Goal: Find specific page/section: Find specific page/section

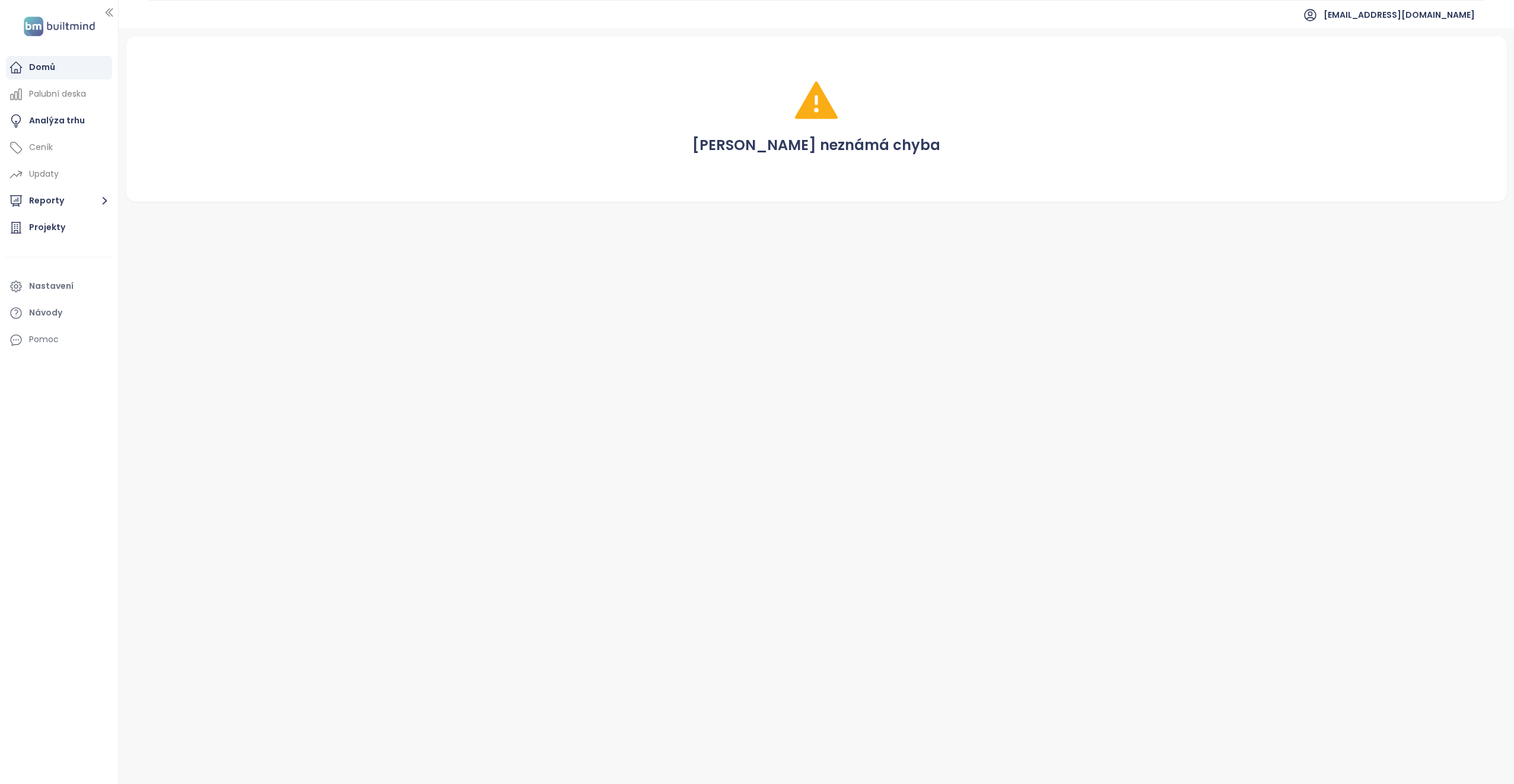
click at [57, 68] on div "Domů" at bounding box center [59, 68] width 107 height 24
click at [37, 64] on div "Domů" at bounding box center [42, 67] width 26 height 15
click at [49, 122] on div "Analýza trhu" at bounding box center [57, 120] width 56 height 15
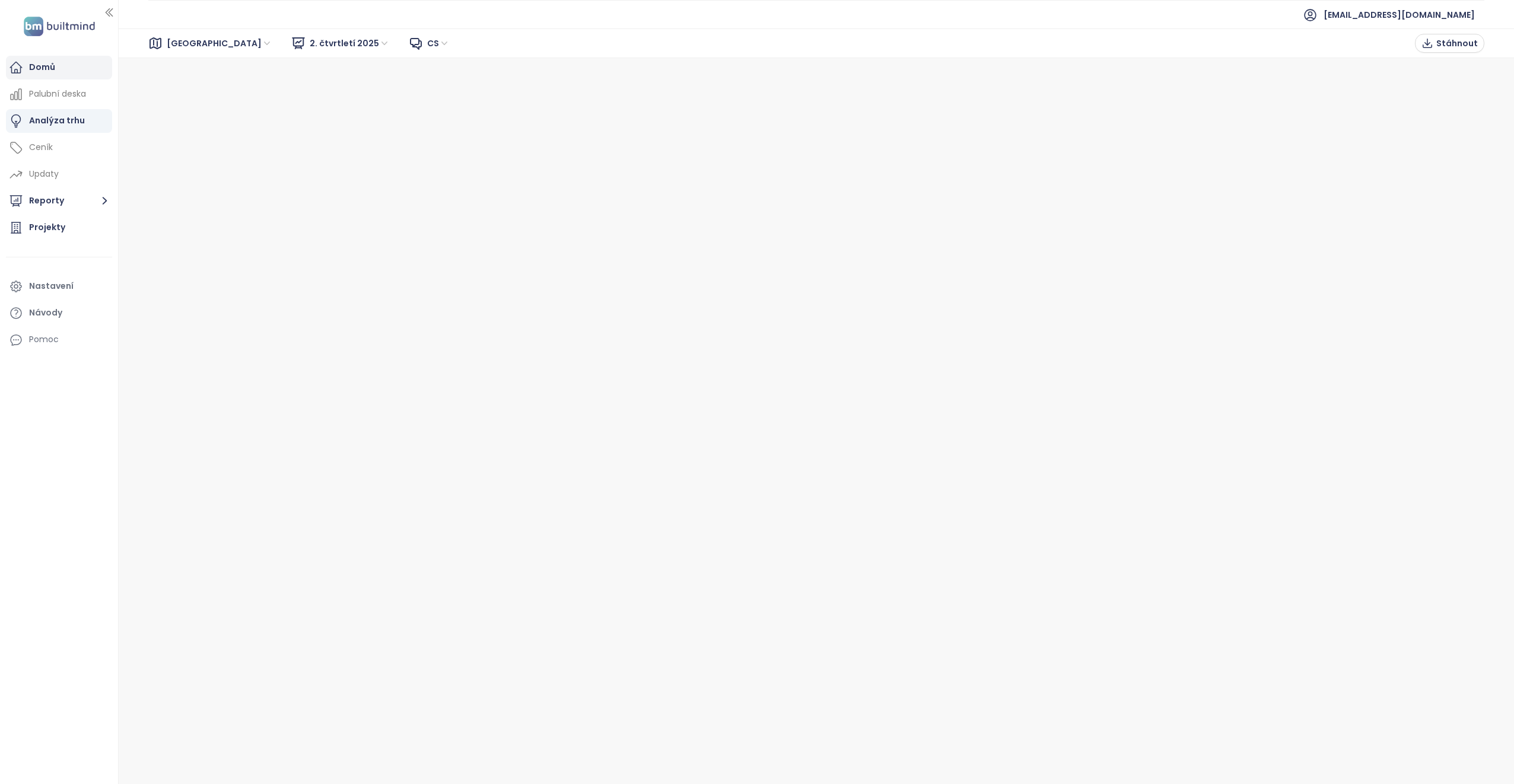
click at [41, 64] on div "Domů" at bounding box center [42, 67] width 26 height 15
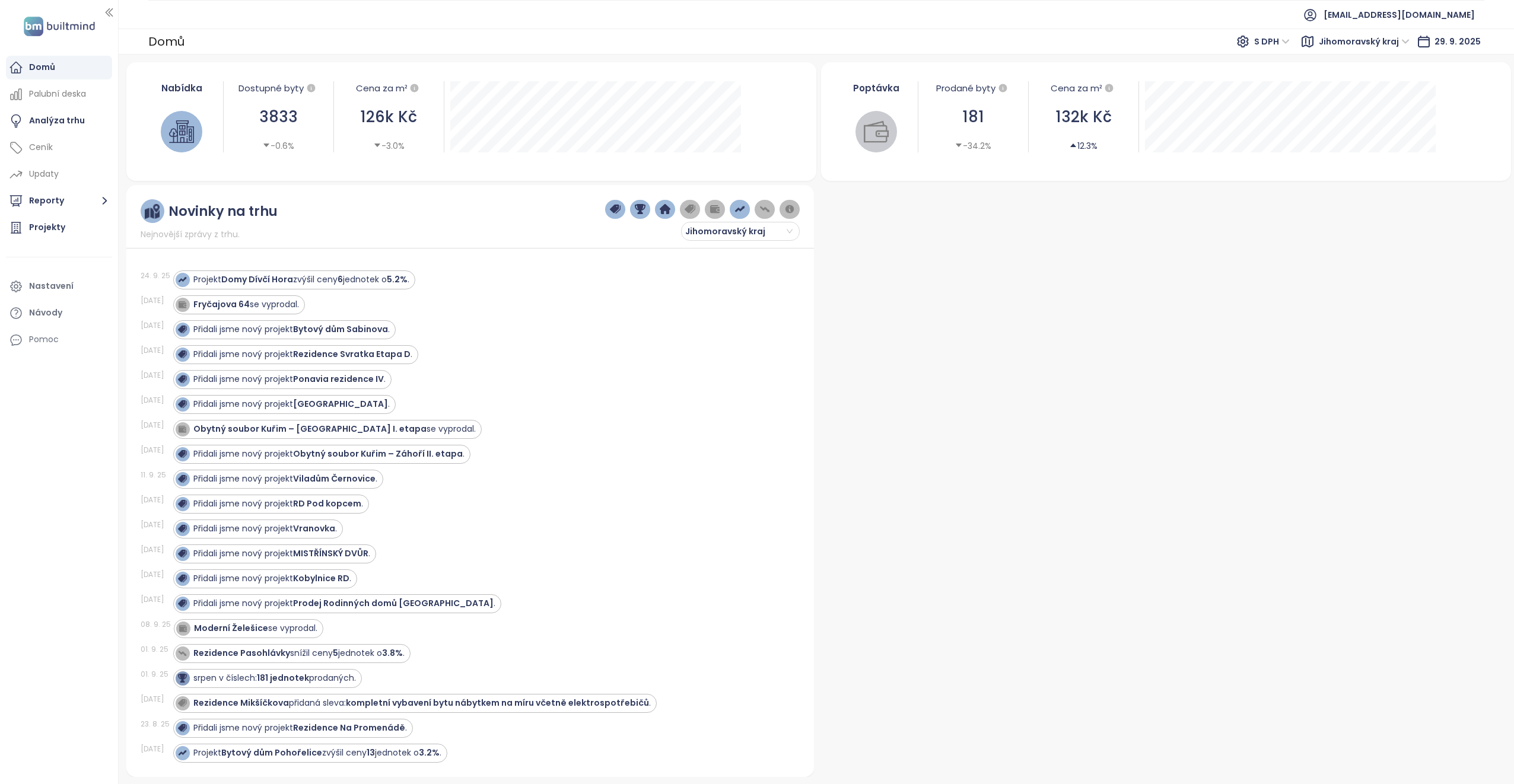
click at [195, 88] on div "Nabídka" at bounding box center [181, 88] width 70 height 14
click at [192, 88] on div "Nabídka" at bounding box center [181, 88] width 70 height 14
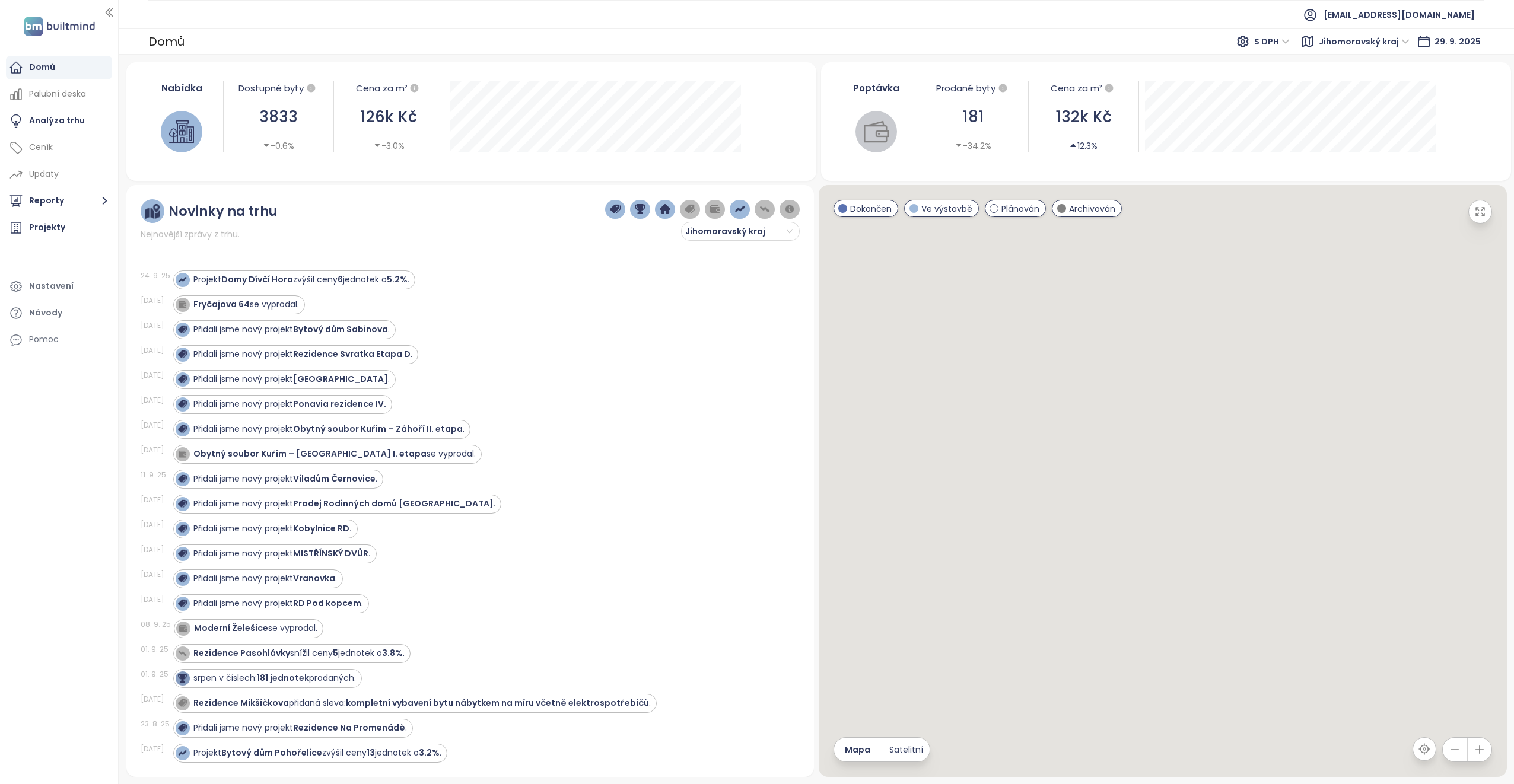
click at [177, 40] on div "Domů" at bounding box center [167, 41] width 36 height 21
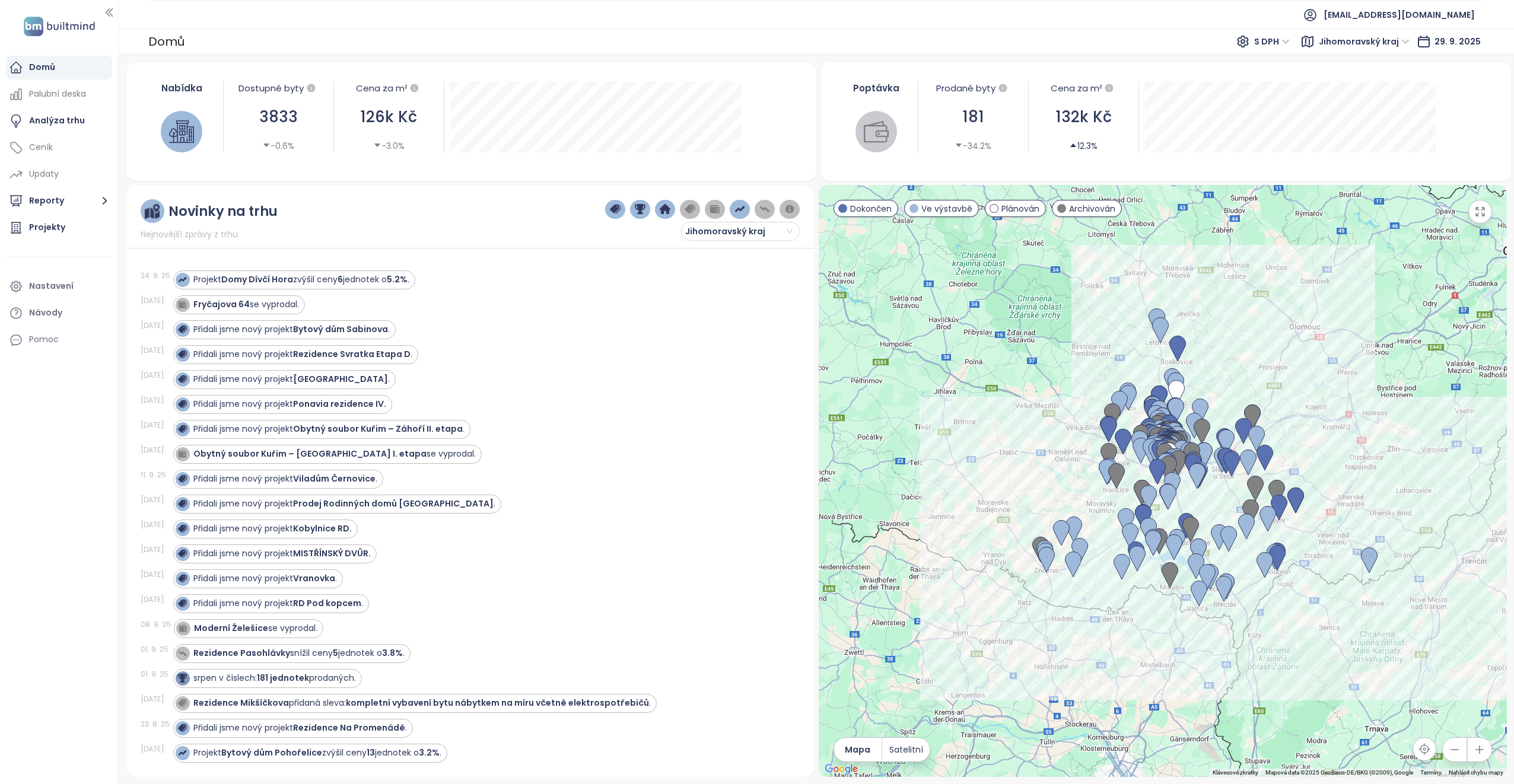
click at [45, 64] on div "Domů" at bounding box center [42, 67] width 26 height 15
click at [47, 227] on div "Projekty" at bounding box center [47, 227] width 36 height 15
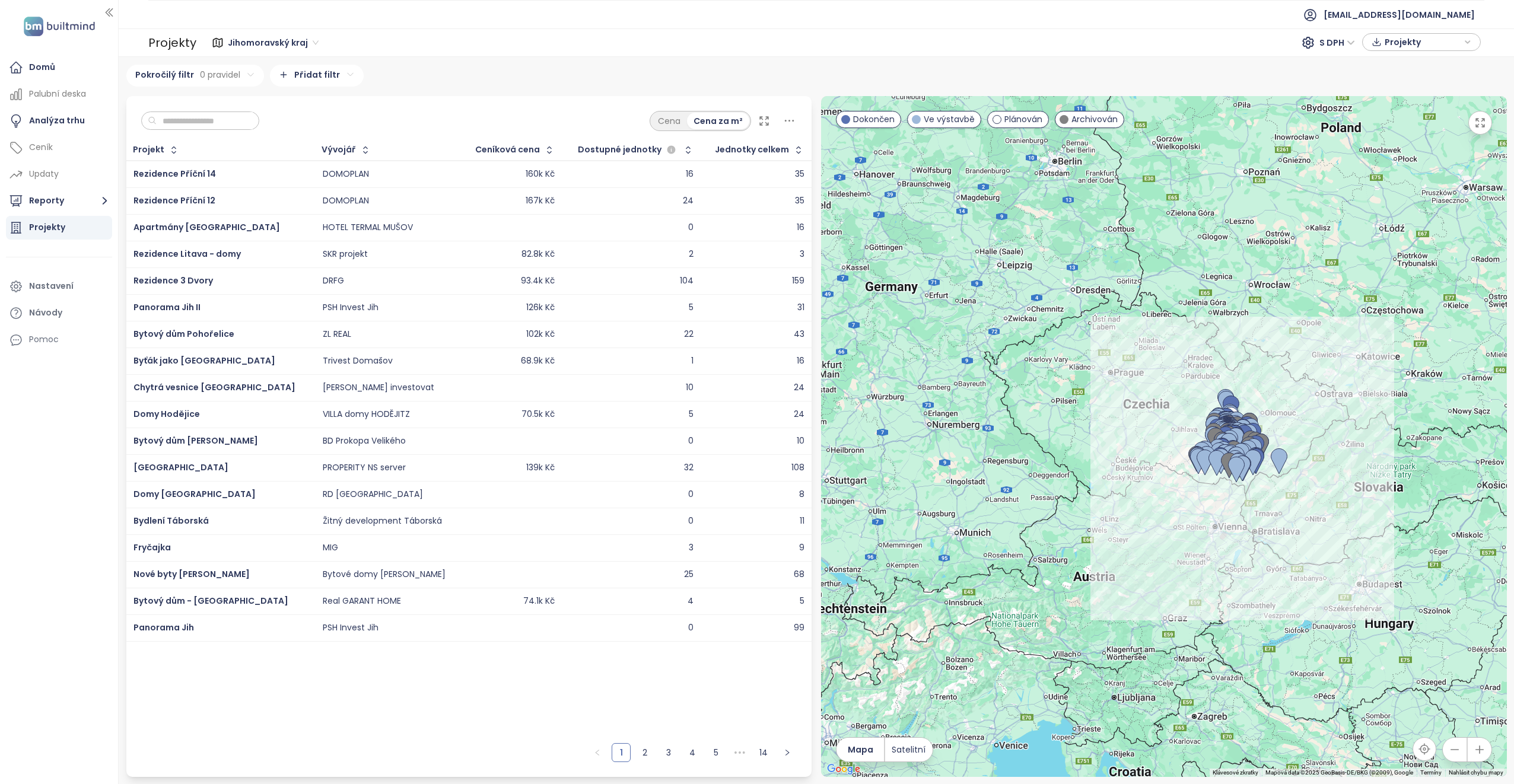
drag, startPoint x: 977, startPoint y: 397, endPoint x: 1119, endPoint y: 437, distance: 147.5
click at [1119, 437] on div at bounding box center [1163, 436] width 686 height 680
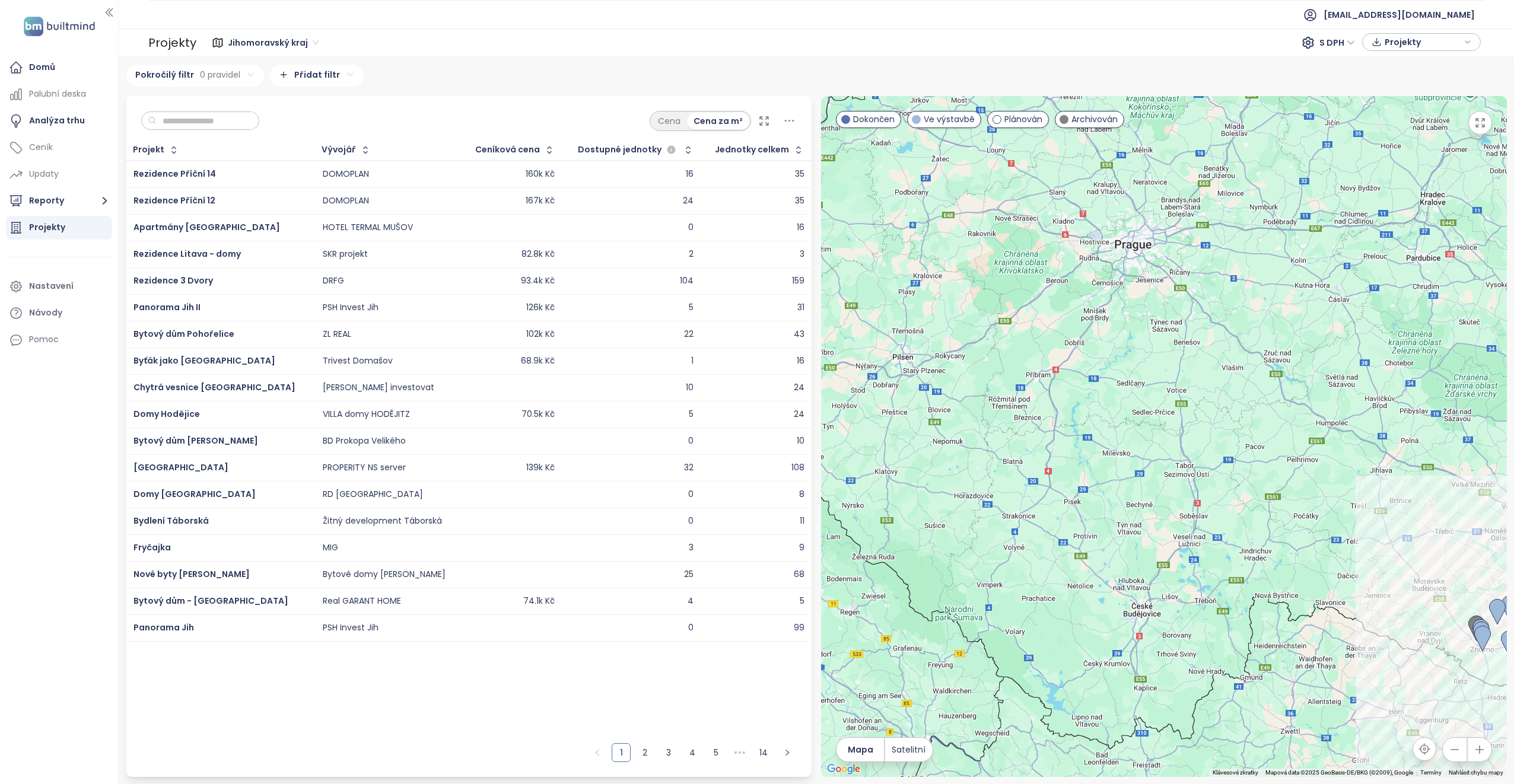
drag, startPoint x: 1270, startPoint y: 441, endPoint x: 922, endPoint y: 401, distance: 350.3
click at [984, 404] on div at bounding box center [1163, 436] width 686 height 680
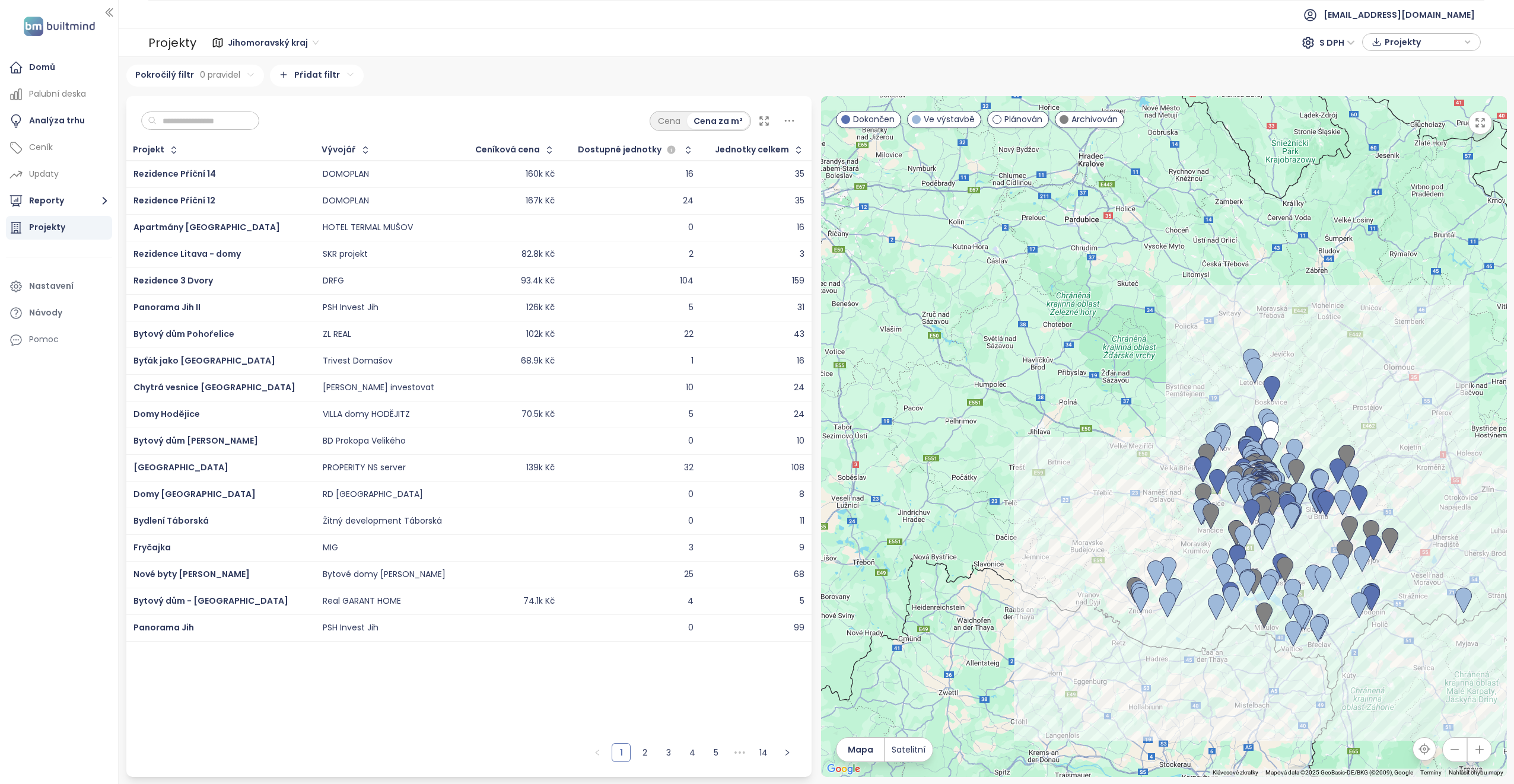
click at [283, 74] on html "Domů Palubní deska Analýza trhu Ceník Updaty Reporty Projekty Nastavení Návody …" at bounding box center [757, 392] width 1514 height 784
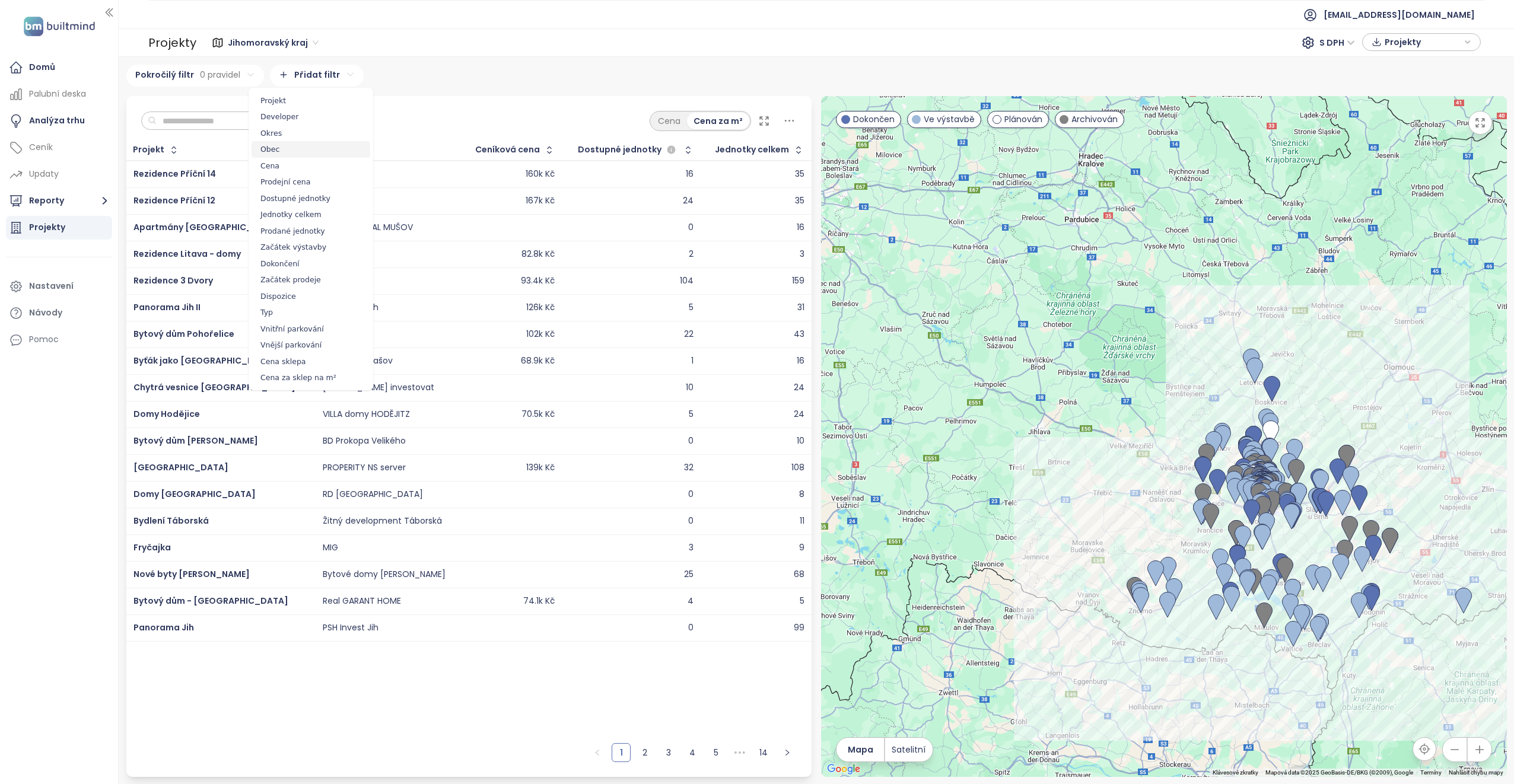
click at [283, 149] on span "Obec" at bounding box center [311, 149] width 119 height 16
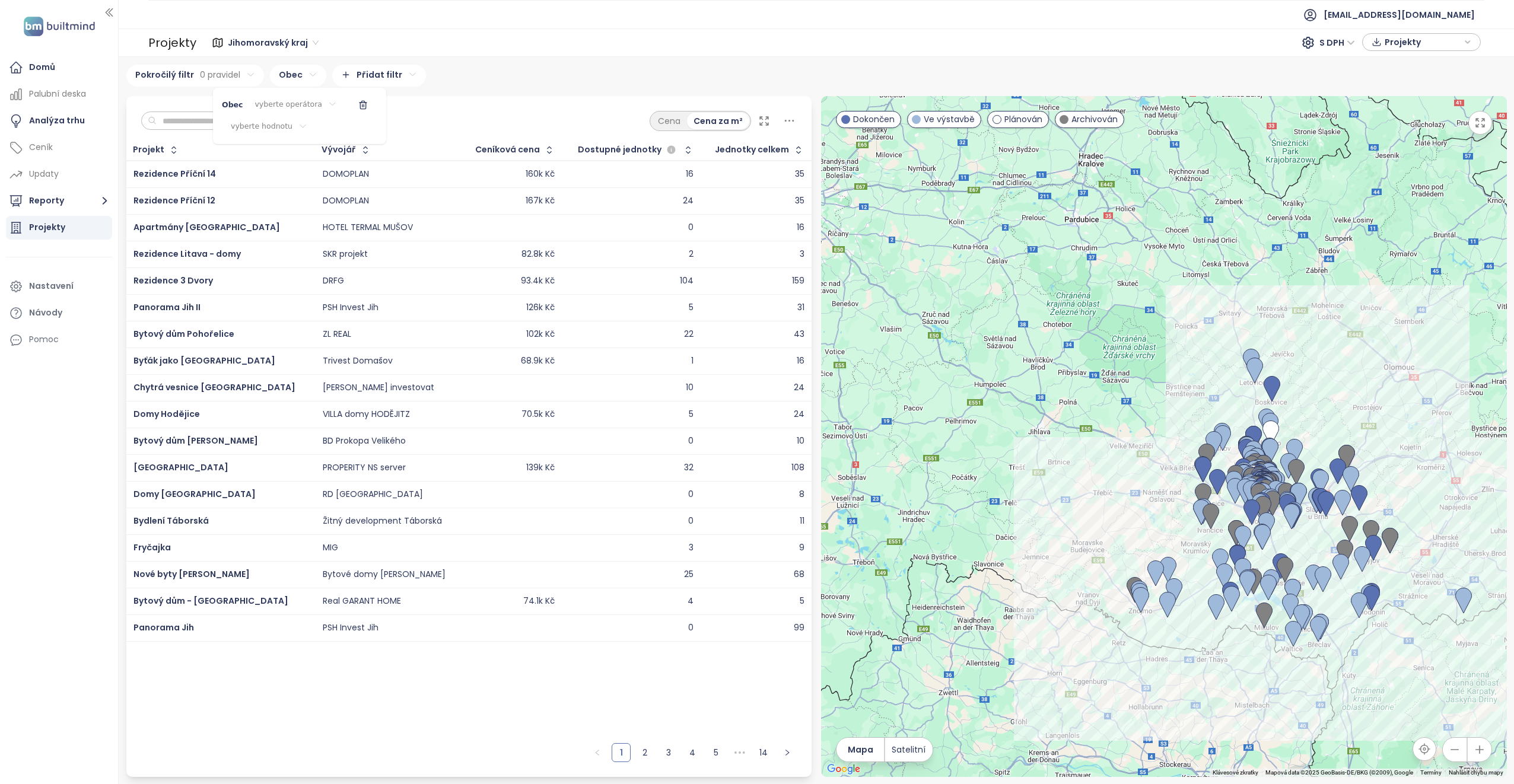
click at [273, 104] on html "Domů Palubní deska Analýza trhu Ceník Updaty Reporty Projekty Nastavení Návody …" at bounding box center [757, 392] width 1514 height 784
click at [353, 111] on html "Domů Palubní deska Analýza trhu Ceník Updaty Reporty Projekty Nastavení Návody …" at bounding box center [757, 392] width 1514 height 784
click at [358, 104] on icon "button" at bounding box center [363, 105] width 9 height 9
click at [182, 119] on input "text" at bounding box center [205, 120] width 96 height 18
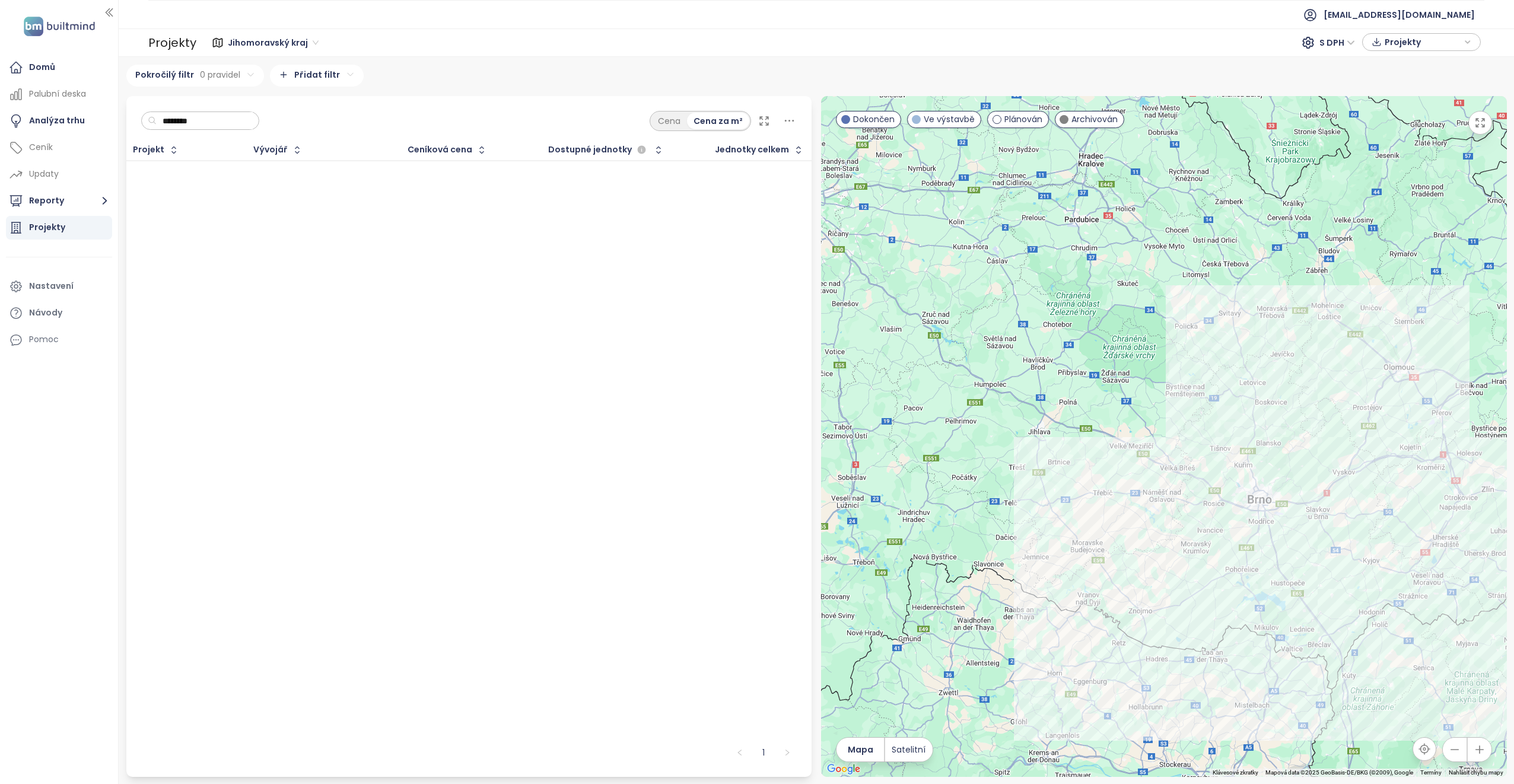
type input "********"
click at [227, 169] on div "Projekt Vývojář Ceníková cena Dostupné jednotky Jednotky celkem To pick up a dr…" at bounding box center [469, 438] width 686 height 597
click at [1471, 43] on div "Projekty" at bounding box center [1420, 42] width 106 height 18
